Goal: Transaction & Acquisition: Purchase product/service

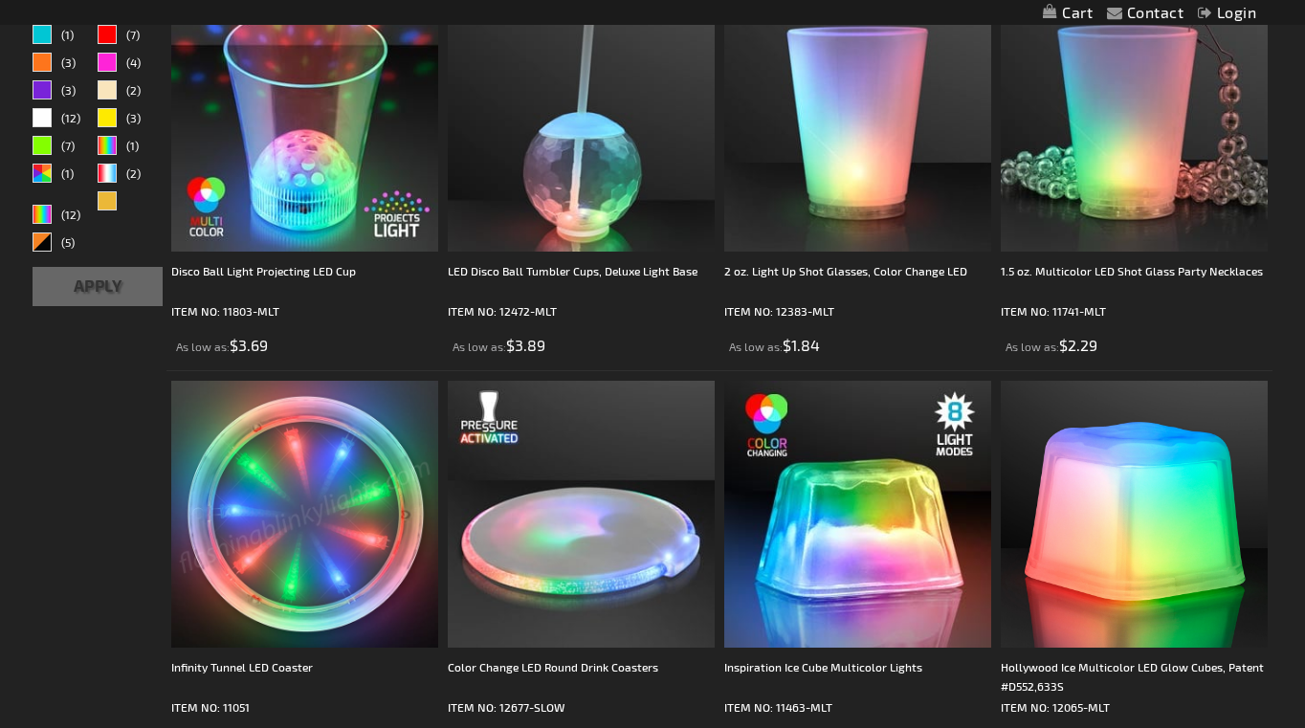
scroll to position [749, 0]
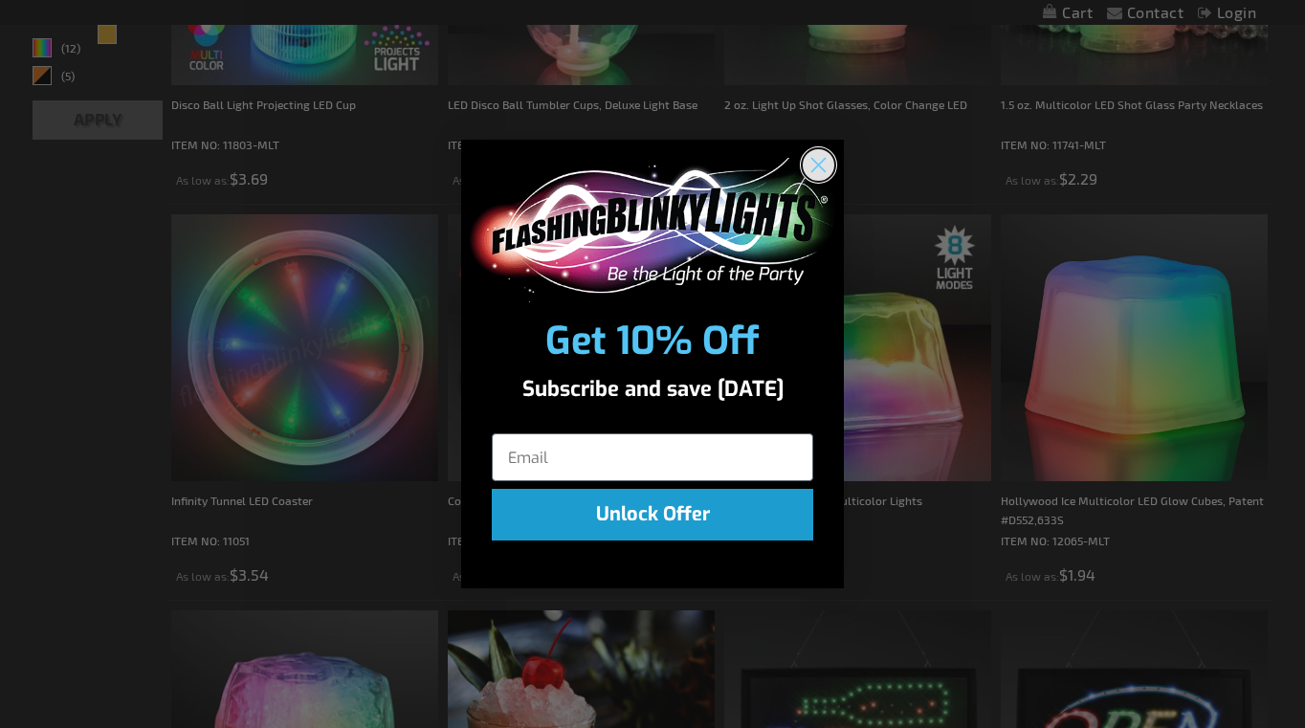
click at [829, 164] on circle "Close dialog" at bounding box center [819, 165] width 32 height 32
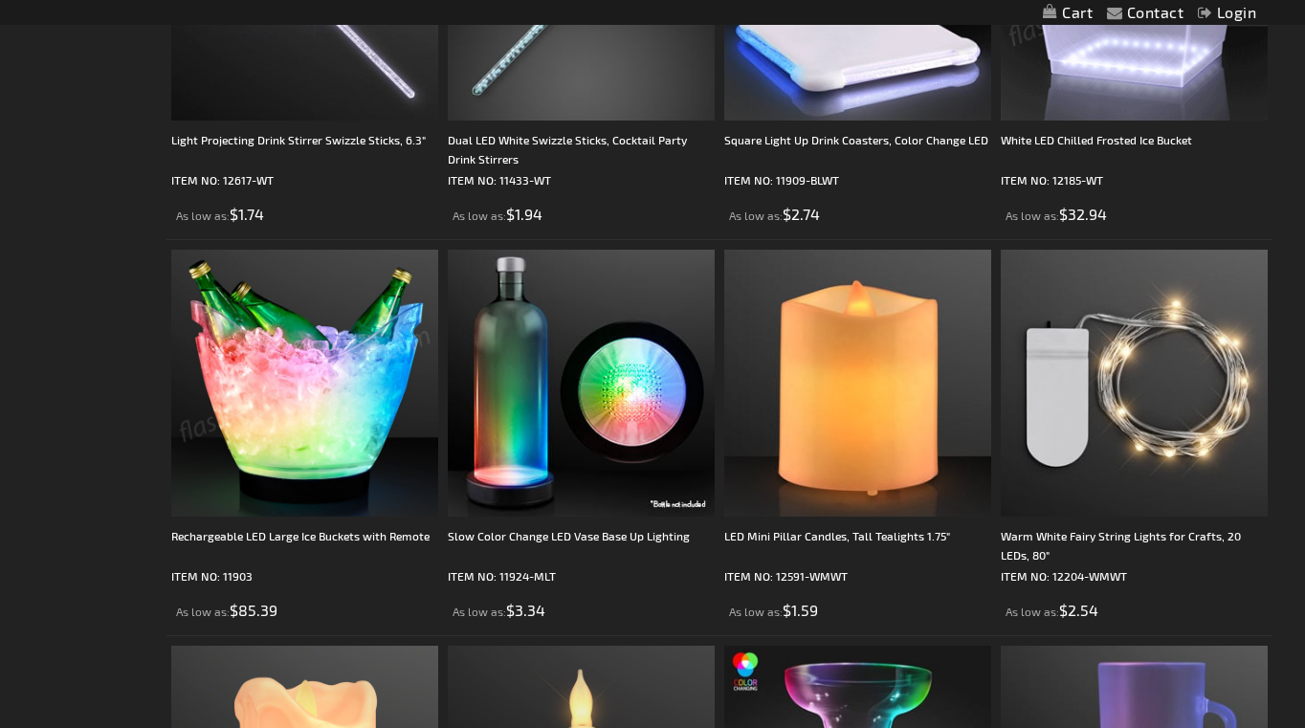
scroll to position [3094, 0]
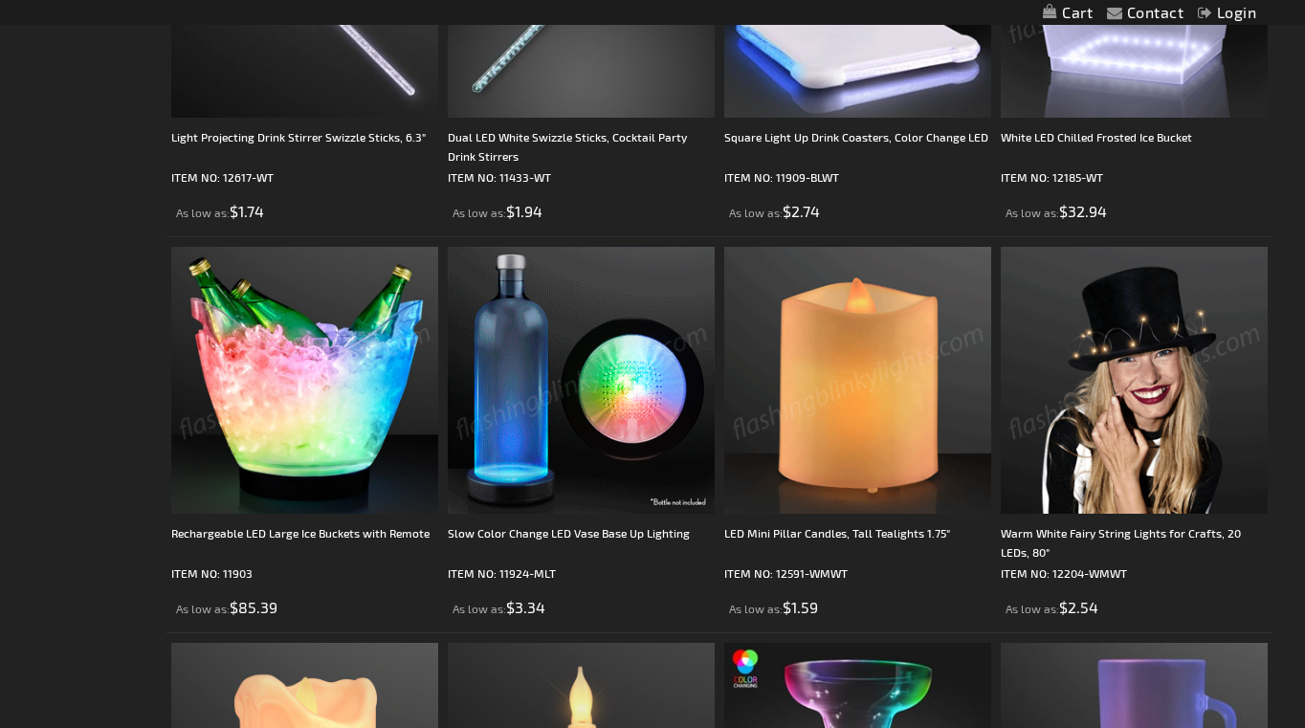
click at [303, 435] on img at bounding box center [304, 380] width 267 height 267
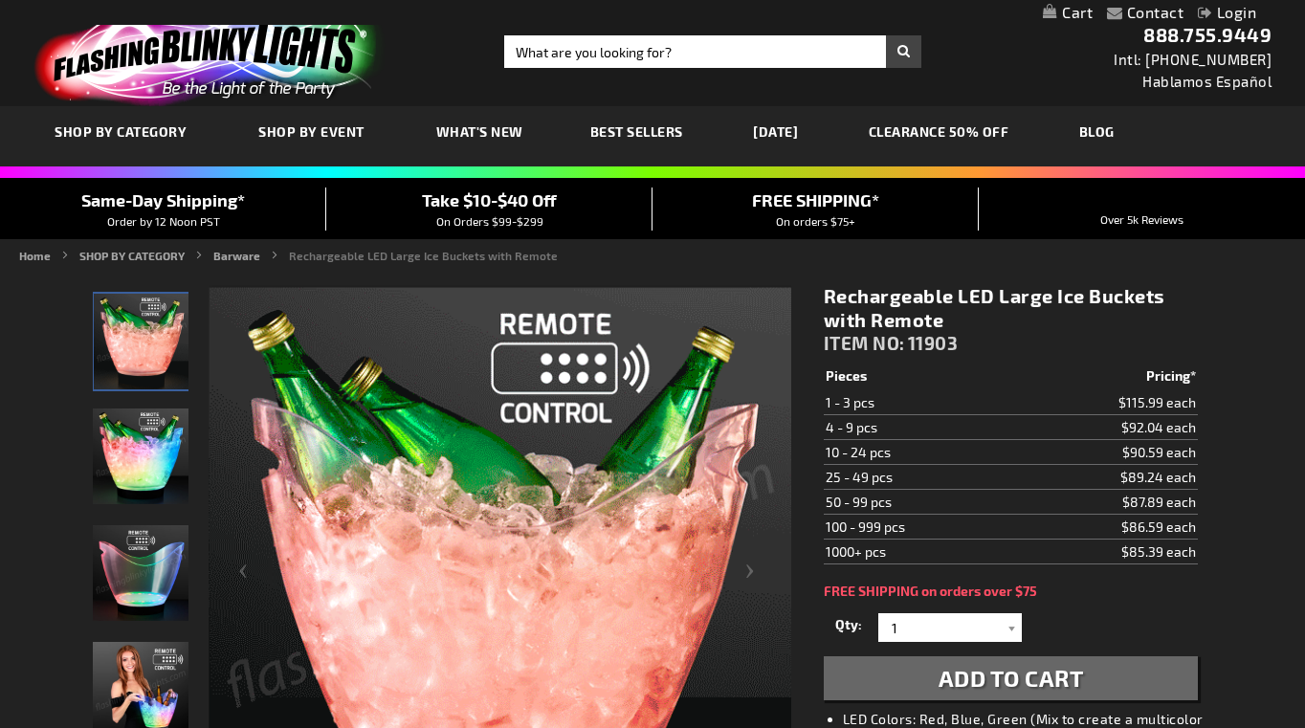
click at [138, 674] on img "Rechargeable LED Large Ice Buckets with Remote" at bounding box center [141, 690] width 96 height 96
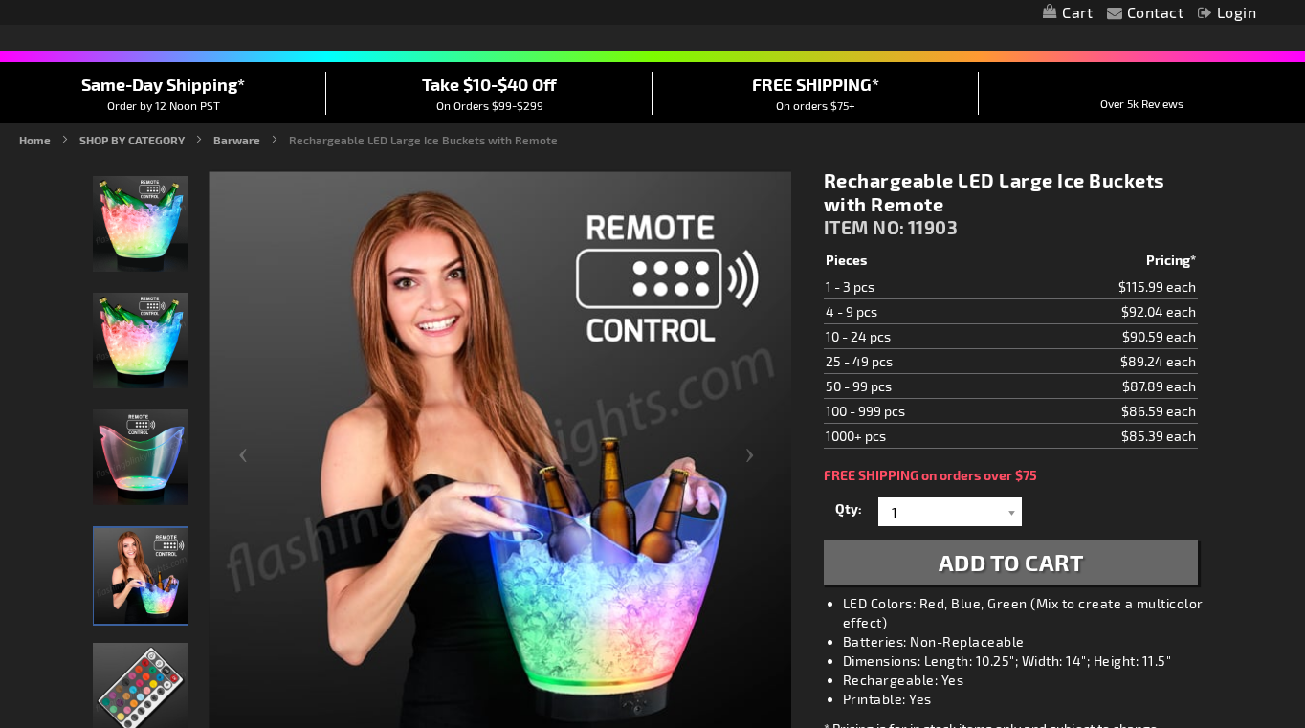
scroll to position [116, 0]
click at [145, 493] on img "Rechargeable LED Large Ice Buckets with Remote" at bounding box center [141, 458] width 96 height 96
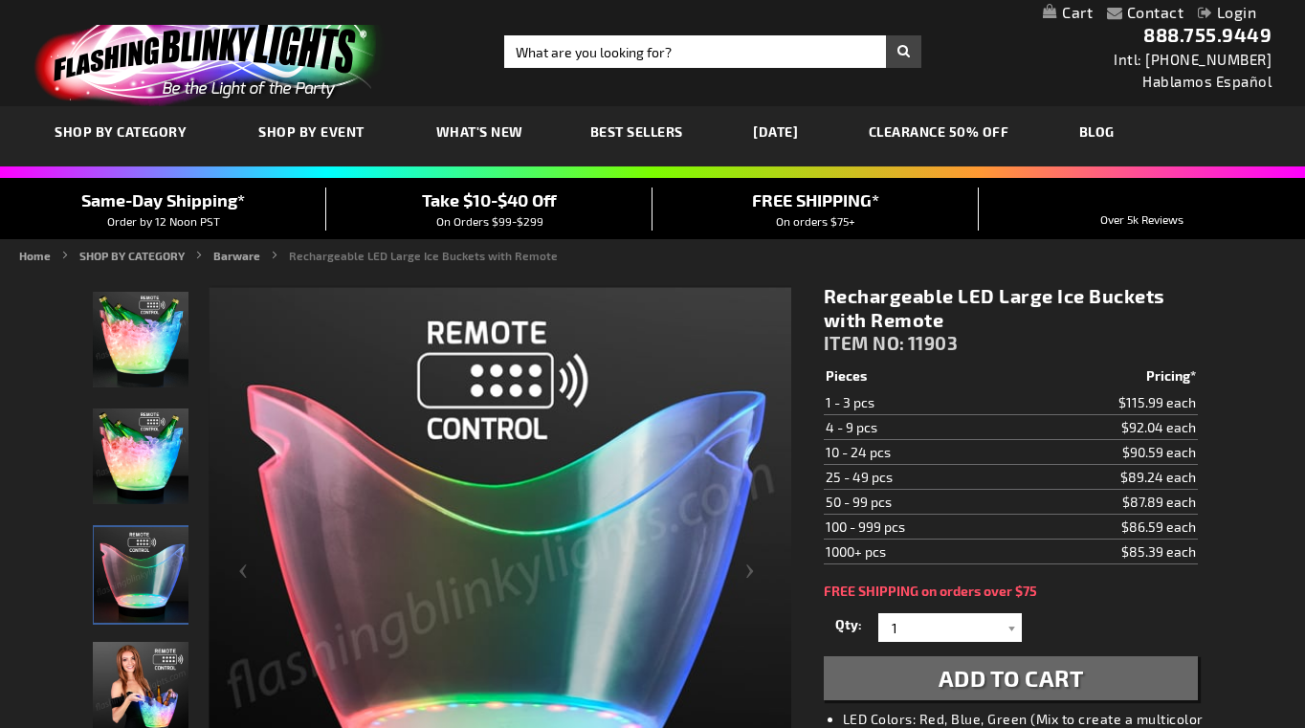
scroll to position [0, 0]
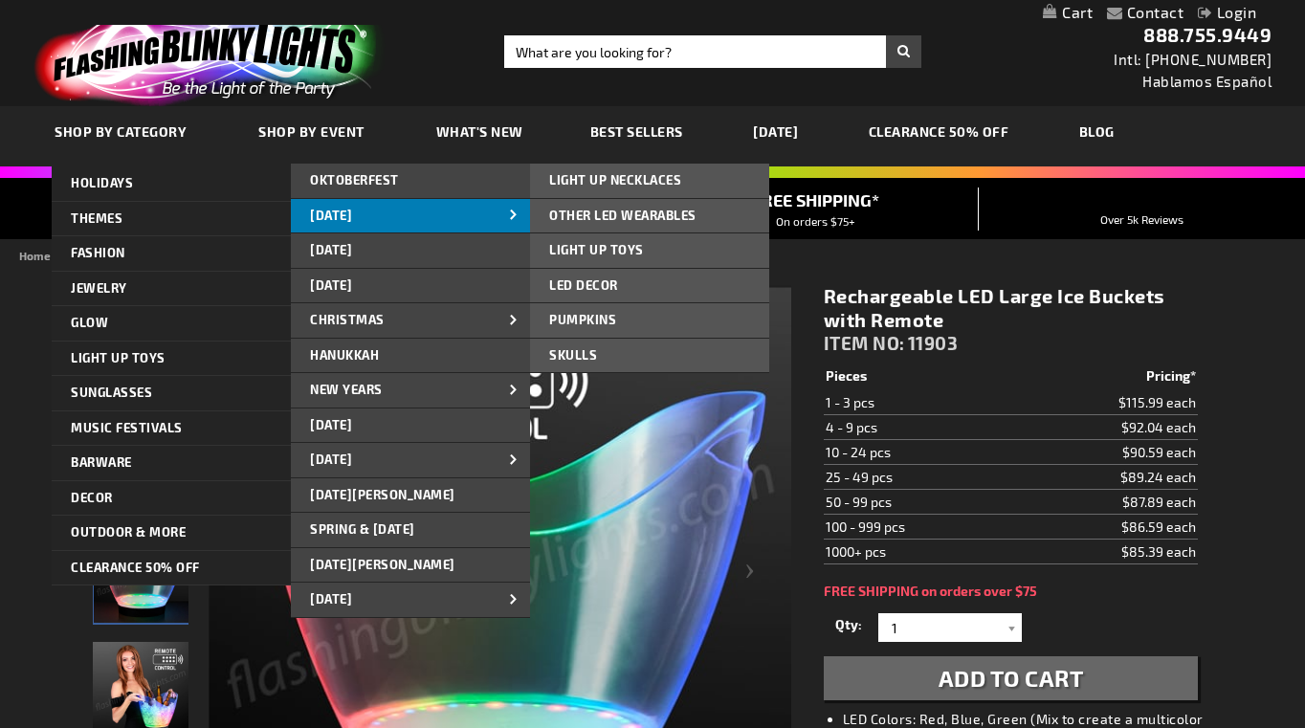
click at [344, 205] on link "[DATE]" at bounding box center [410, 216] width 239 height 34
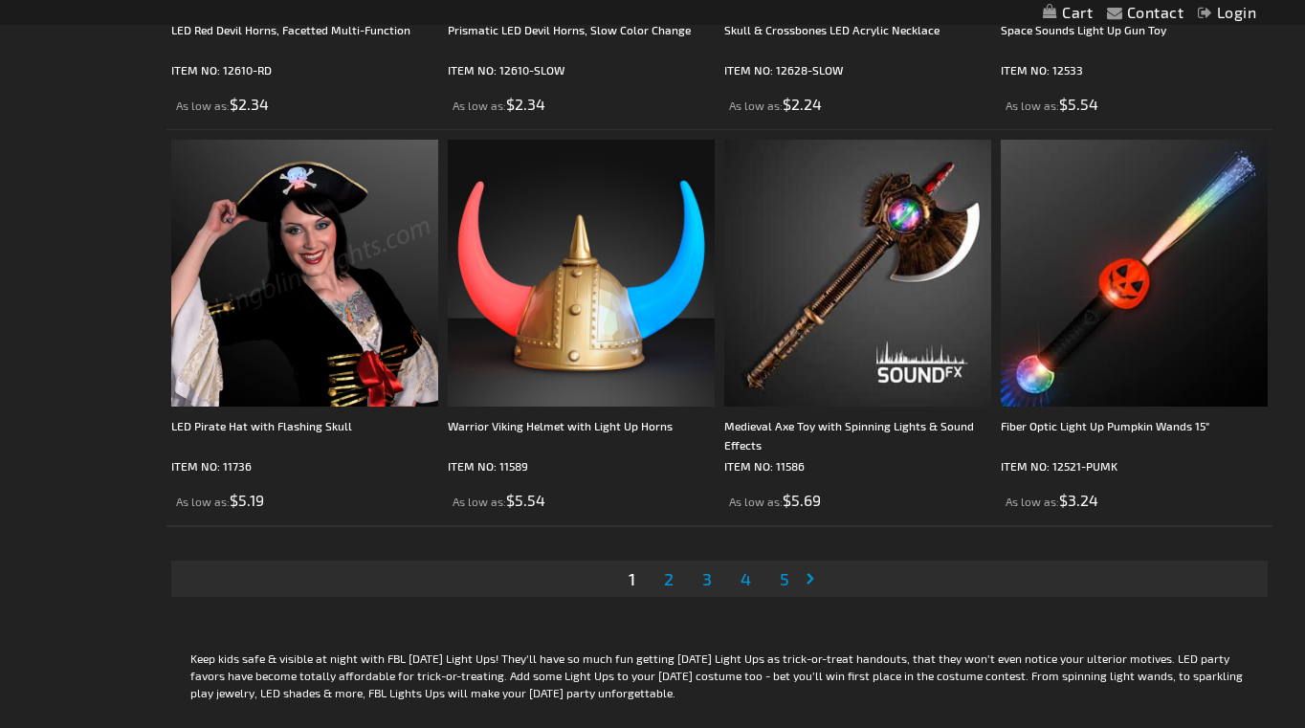
scroll to position [5974, 0]
click at [672, 580] on span "2" at bounding box center [669, 579] width 10 height 21
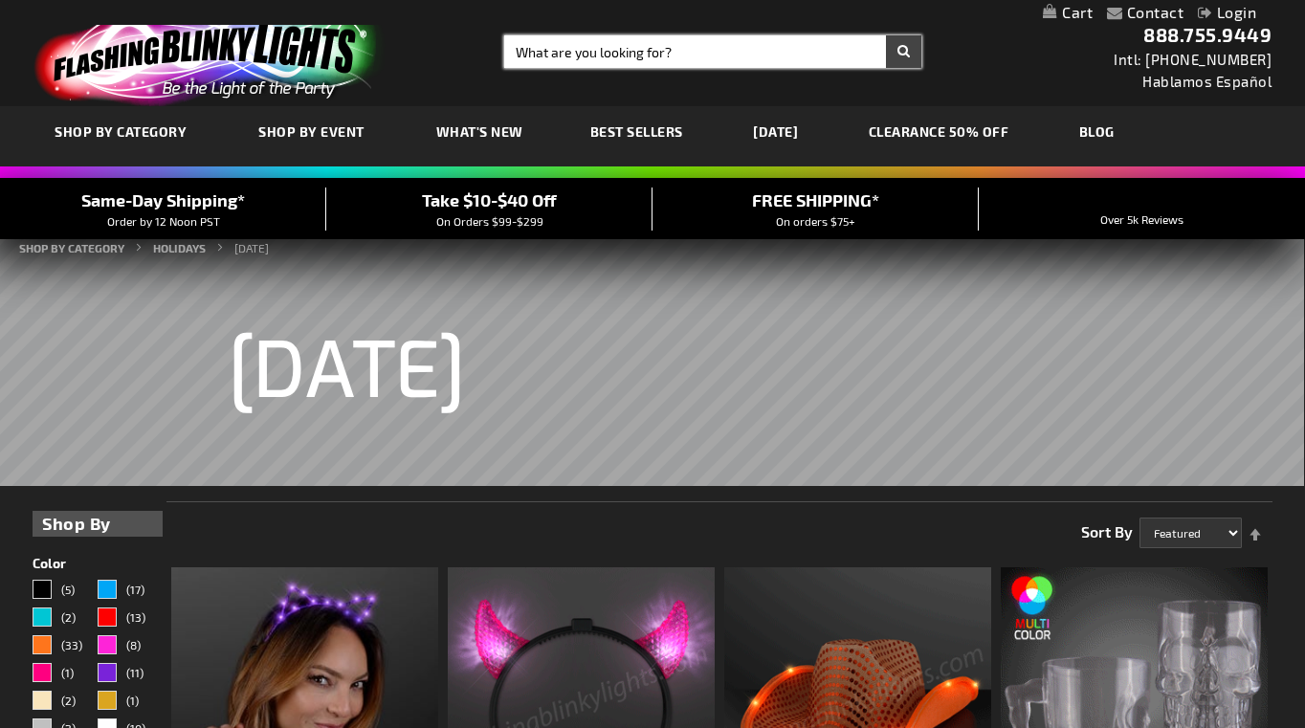
click at [537, 59] on input "Search" at bounding box center [712, 51] width 417 height 33
